Goal: Find specific page/section: Find specific page/section

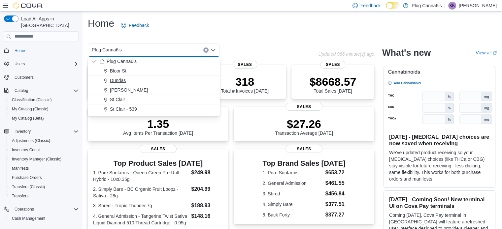
click at [121, 80] on span "Dundas" at bounding box center [118, 80] width 16 height 7
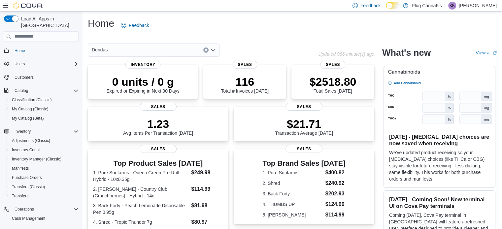
click at [206, 50] on icon "Clear input" at bounding box center [205, 50] width 3 height 3
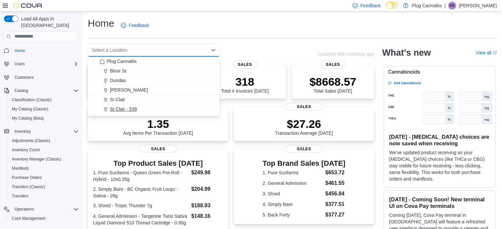
click at [108, 106] on span "Choose from the following options" at bounding box center [106, 109] width 7 height 7
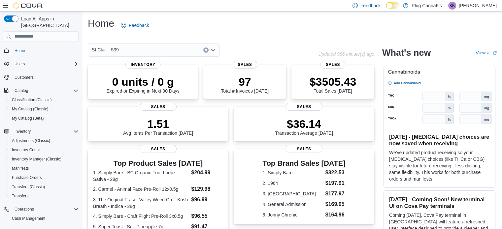
click at [208, 49] on button "Clear input" at bounding box center [205, 49] width 5 height 5
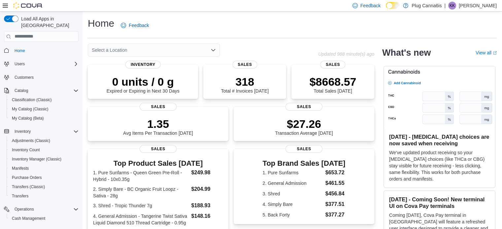
click at [188, 34] on div "Home Feedback" at bounding box center [292, 27] width 409 height 21
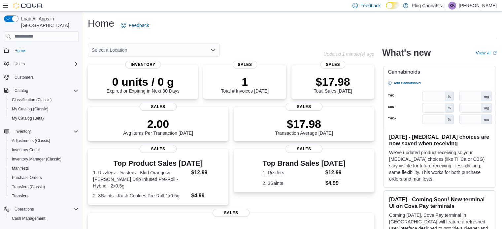
click at [212, 50] on icon "Open list of options" at bounding box center [213, 50] width 4 height 2
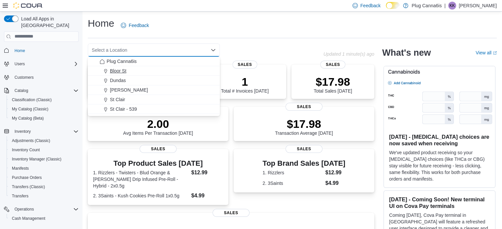
click at [127, 74] on div "Bloor St" at bounding box center [158, 71] width 116 height 7
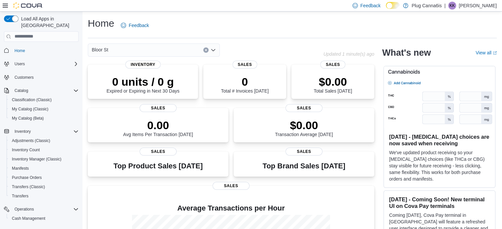
click at [204, 49] on icon "Clear input" at bounding box center [205, 50] width 3 height 3
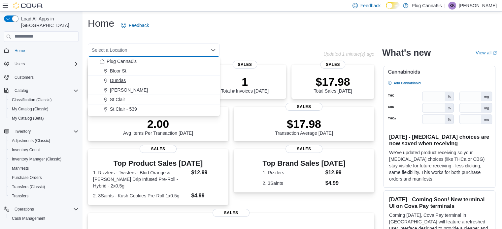
click at [121, 84] on button "Dundas" at bounding box center [154, 81] width 132 height 10
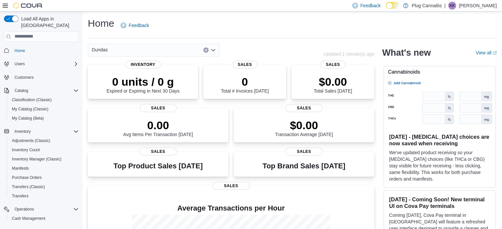
click at [203, 50] on button "Clear input" at bounding box center [205, 49] width 5 height 5
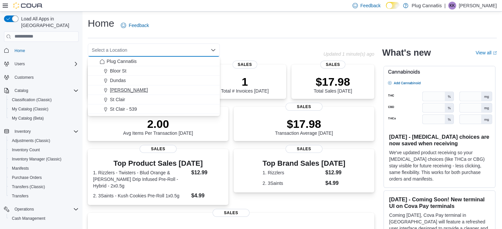
click at [125, 87] on span "[PERSON_NAME]" at bounding box center [129, 90] width 38 height 7
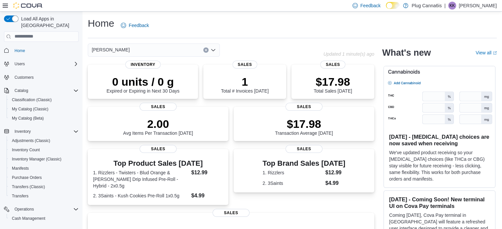
click at [206, 50] on icon "Clear input" at bounding box center [206, 50] width 2 height 2
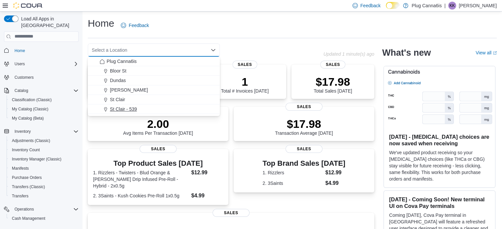
click at [125, 108] on span "St Clair - 539" at bounding box center [123, 109] width 27 height 7
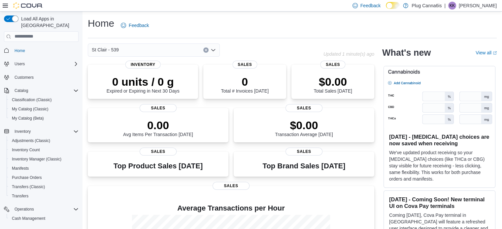
click at [206, 50] on icon "Clear input" at bounding box center [206, 50] width 2 height 2
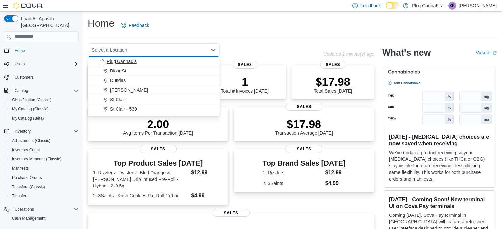
click at [127, 62] on span "Plug Canna6is" at bounding box center [122, 61] width 30 height 7
